Goal: Transaction & Acquisition: Purchase product/service

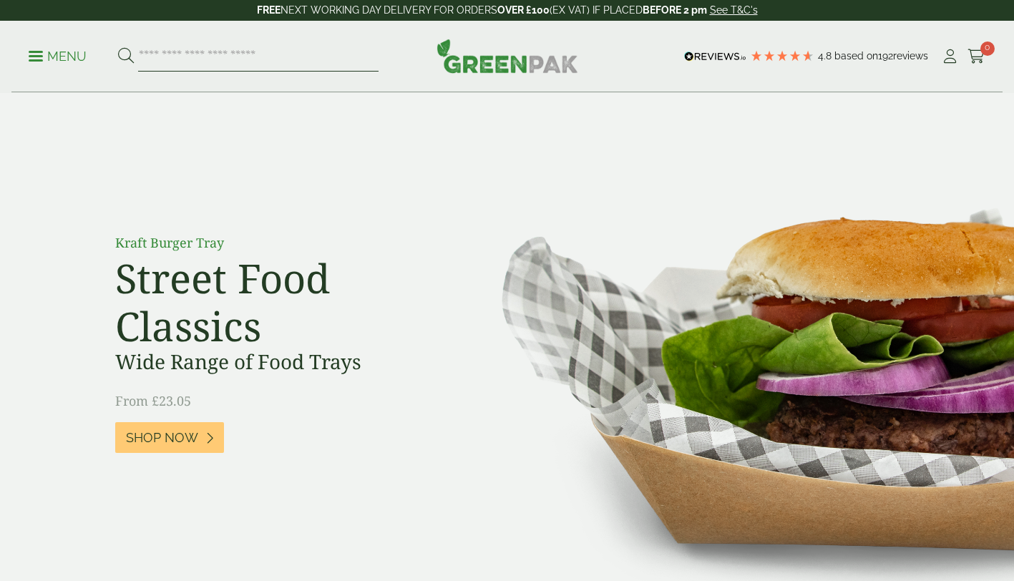
click at [203, 62] on input "search" at bounding box center [258, 57] width 240 height 30
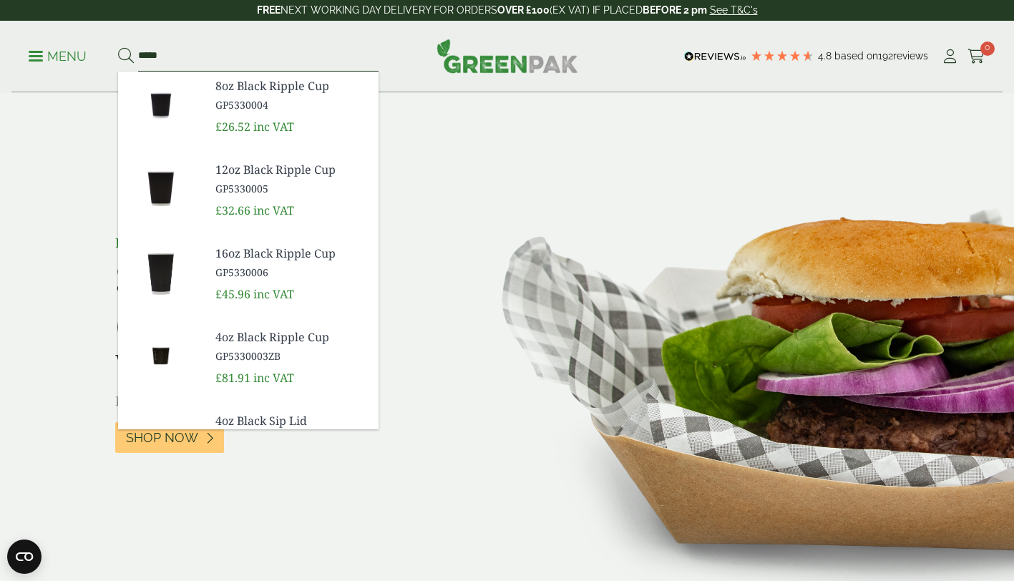
type input "*****"
click at [195, 281] on img at bounding box center [161, 273] width 86 height 69
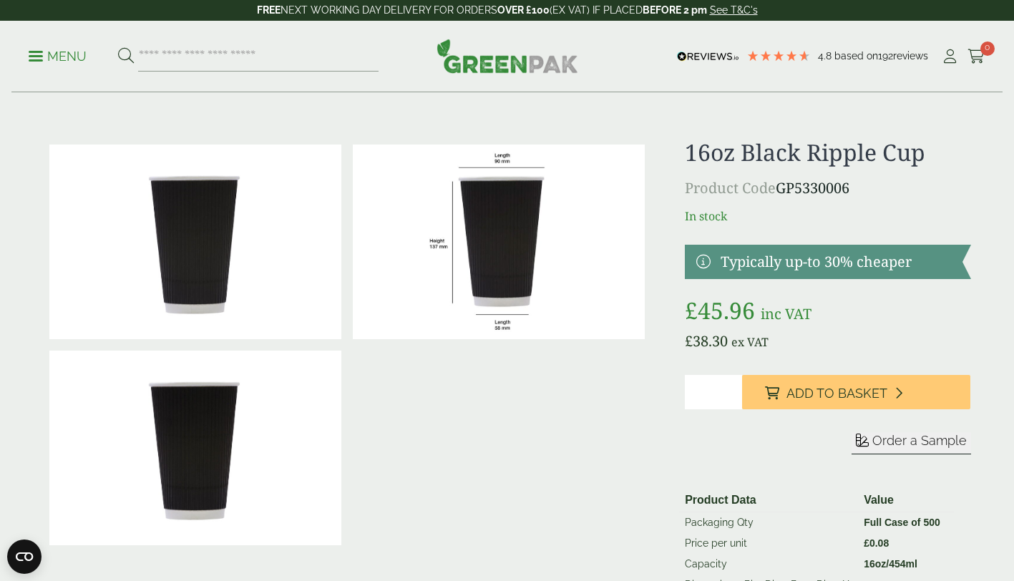
click at [200, 260] on img at bounding box center [195, 242] width 292 height 195
